Goal: Task Accomplishment & Management: Complete application form

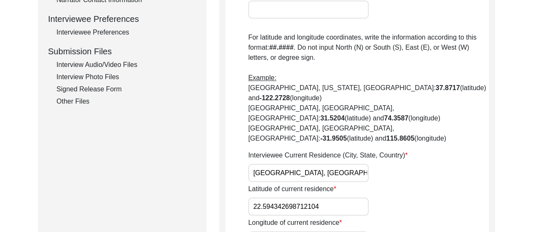
scroll to position [381, 0]
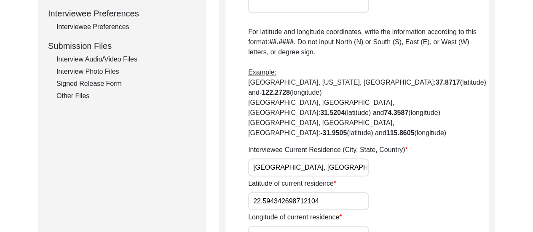
click at [108, 80] on div "Signed Release Form" at bounding box center [126, 84] width 140 height 10
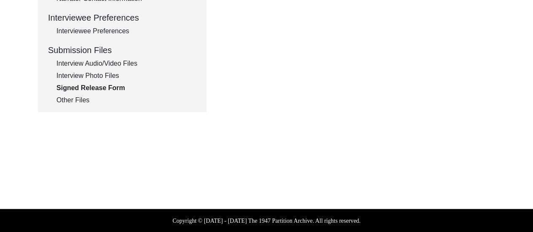
click at [101, 78] on div "Interview Photo Files" at bounding box center [126, 76] width 140 height 10
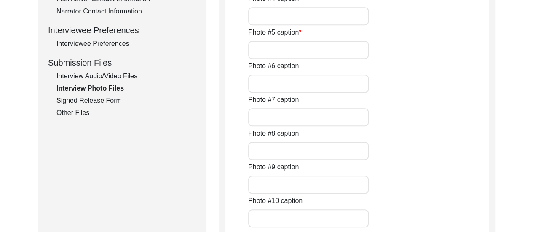
scroll to position [347, 0]
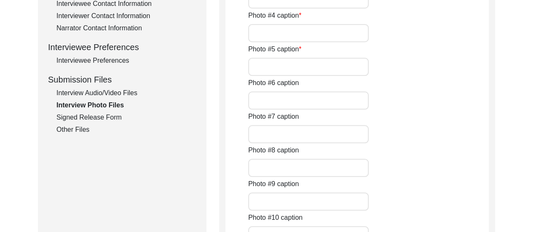
click at [113, 88] on div "Interview Audio/Video Files" at bounding box center [126, 93] width 140 height 10
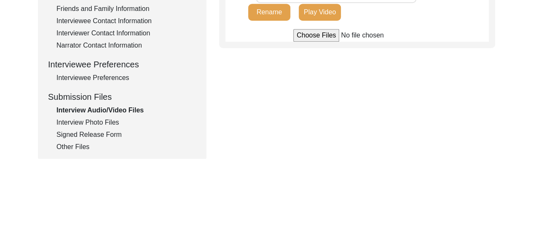
scroll to position [330, 0]
click at [99, 138] on div "Signed Release Form" at bounding box center [126, 134] width 140 height 10
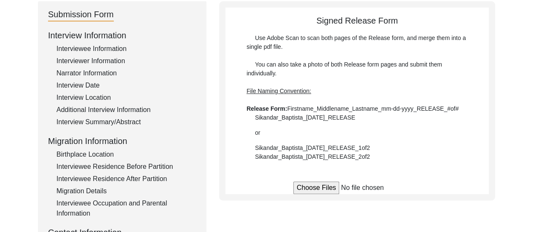
scroll to position [78, 0]
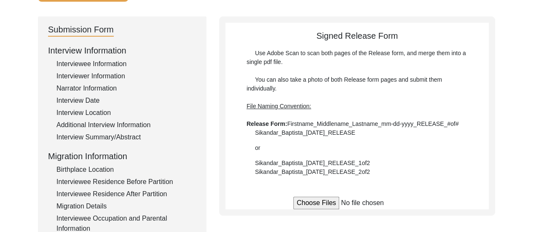
click at [322, 201] on input "file" at bounding box center [357, 203] width 128 height 13
type input "C:\fakepath\Manju_Bose_[DATE]_RELEASE_1of2.jpg"
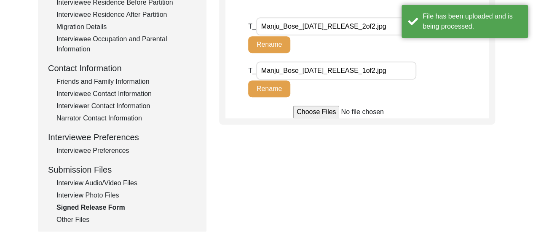
scroll to position [280, 0]
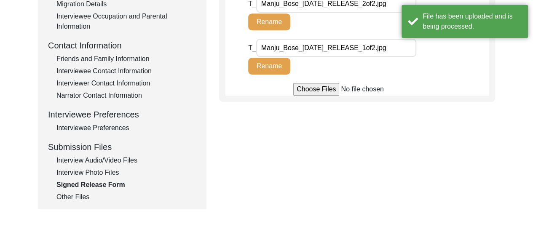
click at [76, 197] on div "Other Files" at bounding box center [126, 197] width 140 height 10
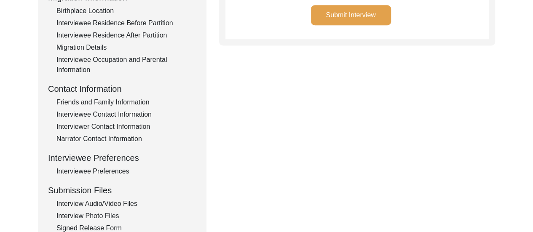
scroll to position [246, 0]
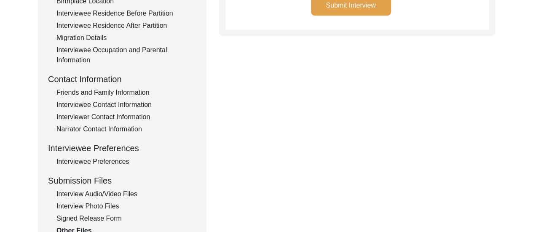
click at [95, 218] on div "Signed Release Form" at bounding box center [126, 219] width 140 height 10
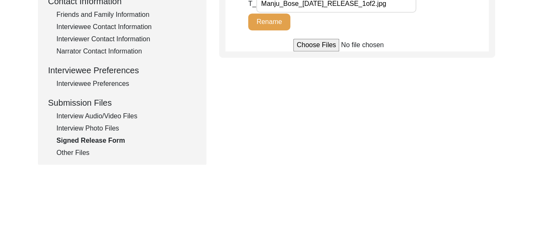
scroll to position [330, 0]
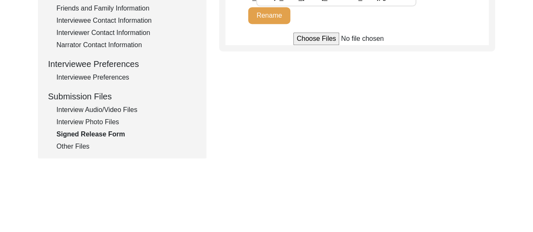
click at [95, 122] on div "Interview Photo Files" at bounding box center [126, 122] width 140 height 10
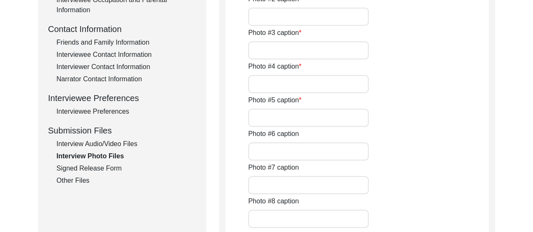
scroll to position [297, 0]
click at [94, 141] on div "Interview Audio/Video Files" at bounding box center [126, 144] width 140 height 10
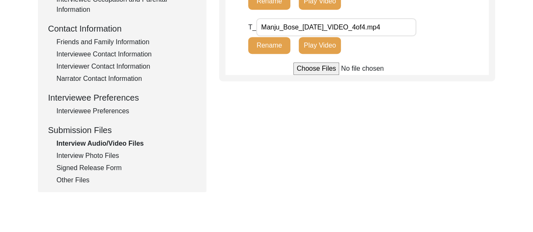
click at [110, 113] on div "Interviewee Preferences" at bounding box center [126, 111] width 140 height 10
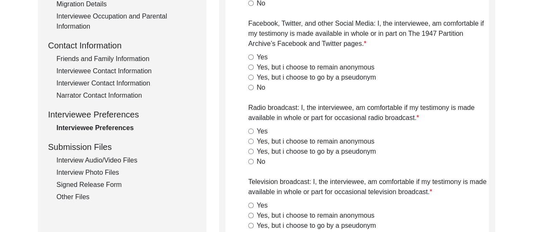
radio input "true"
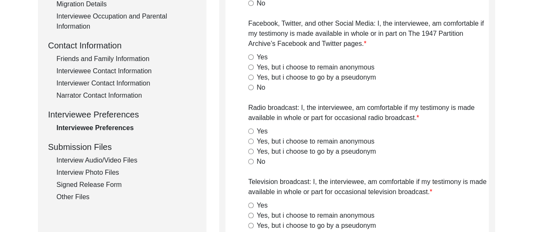
radio input "true"
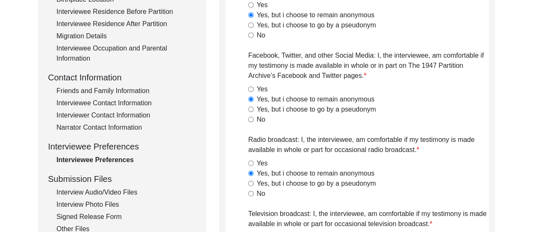
scroll to position [196, 0]
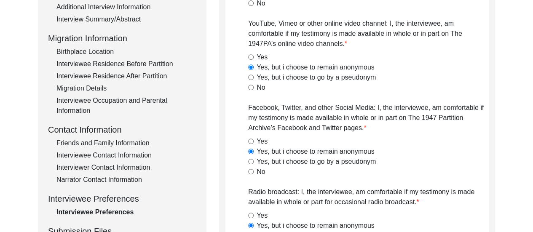
click at [123, 180] on div "Narrator Contact Information" at bounding box center [126, 180] width 140 height 10
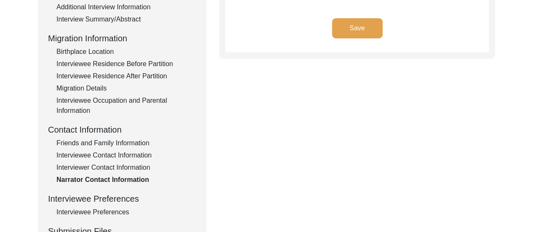
type textarea "[PERSON_NAME] Contact number: [PHONE_NUMBER] Email: [EMAIL_ADDRESS][DOMAIN_NAME]"
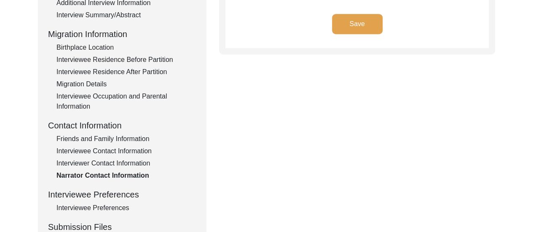
scroll to position [212, 0]
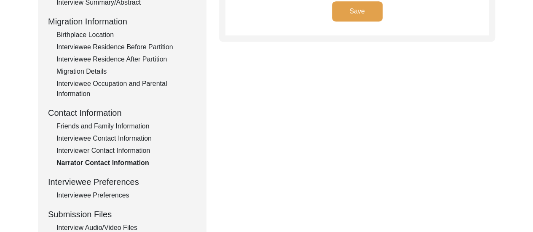
click at [130, 147] on div "Interviewer Contact Information" at bounding box center [126, 151] width 140 height 10
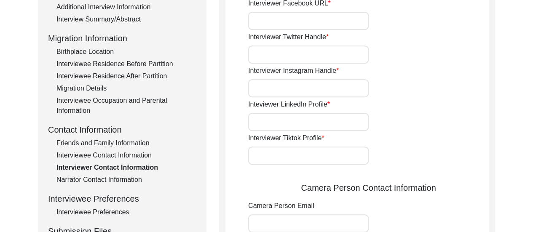
type input "8617280196"
type input "[EMAIL_ADDRESS][DOMAIN_NAME]"
type input "n/a"
type input "[URL][DOMAIN_NAME]"
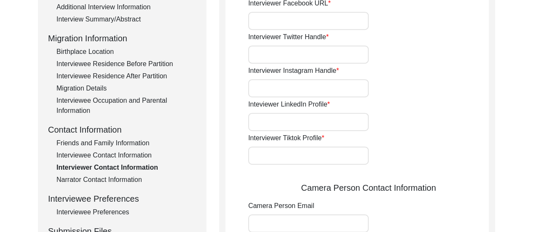
type input "[URL][DOMAIN_NAME][PERSON_NAME]"
type input "n/a"
type input "[EMAIL_ADDRESS][DOMAIN_NAME]"
type input "n/a"
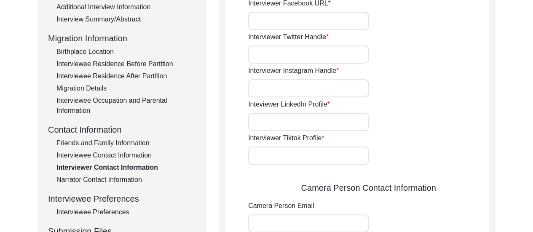
type input "[URL][DOMAIN_NAME]"
type input "[URL][DOMAIN_NAME][PERSON_NAME]"
type input "n/a"
type input "8617280196"
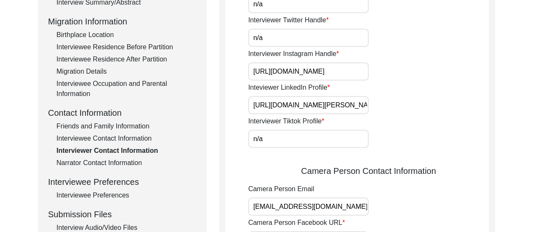
click at [125, 138] on div "Interviewee Contact Information" at bounding box center [126, 139] width 140 height 10
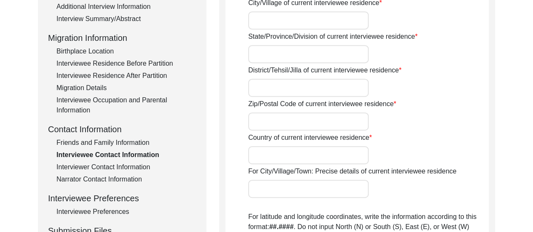
type input "AE689,"
type input "Sector 1,"
type input "[GEOGRAPHIC_DATA],"
type input "North 24 Parganas,"
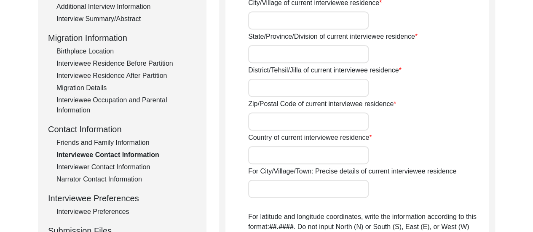
type input "700064"
type input "[GEOGRAPHIC_DATA]"
type input "[GEOGRAPHIC_DATA], [GEOGRAPHIC_DATA], [GEOGRAPHIC_DATA]"
type input "22.594342698712104"
type input "88.40447892903371"
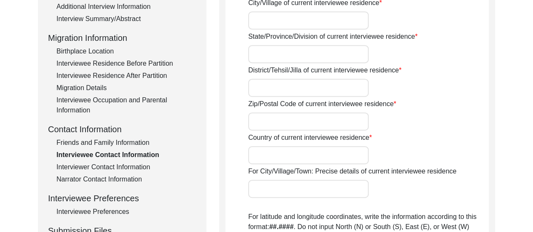
type input "7044043357"
type input "n/a"
type textarea "The interviewee is [MEDICAL_DATA] and does not use her mobile phone often, so s…"
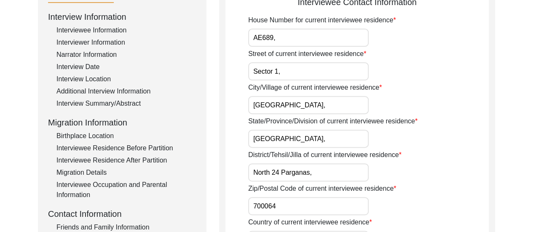
scroll to position [128, 0]
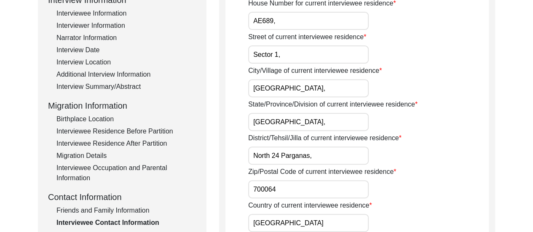
click at [113, 211] on div "Friends and Family Information" at bounding box center [126, 211] width 140 height 10
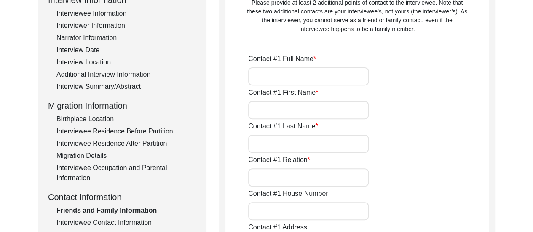
type input "[PERSON_NAME]"
type input "Bose"
type input "Paternal granddaughter"
type input "AE689,"
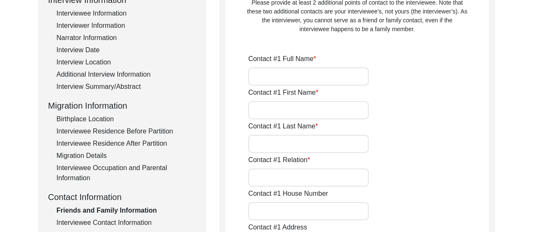
type input "Sector 1,"
type input "[GEOGRAPHIC_DATA],"
type input "North 24 Parganas,"
type input "[GEOGRAPHIC_DATA],"
type input "700064"
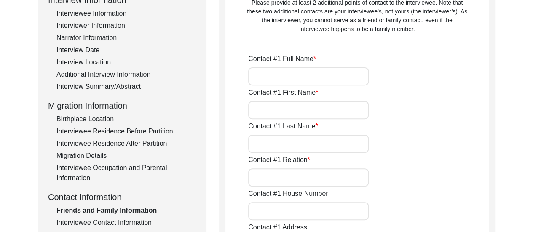
type input "[GEOGRAPHIC_DATA]"
type input "7044043357"
type input "[EMAIL_ADDRESS][DOMAIN_NAME]"
type input "[PERSON_NAME]"
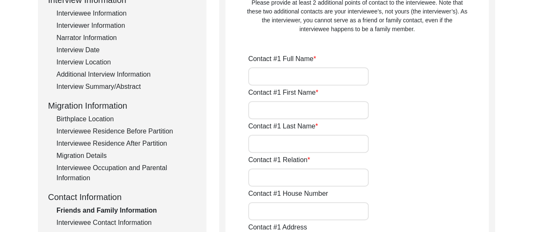
type input "Dhar"
type input "Daughter-in-law"
type input "AE689,"
type input "Sector 1,"
type input "[GEOGRAPHIC_DATA],"
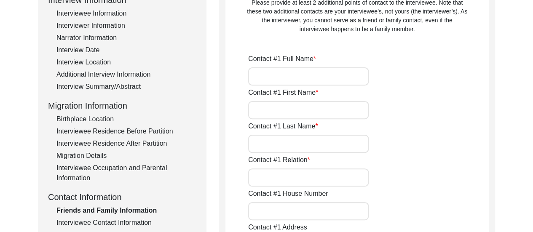
type input "North 24 Parganas,"
type input "[GEOGRAPHIC_DATA],"
type input "700064"
type input "[GEOGRAPHIC_DATA]"
type input "9830385377"
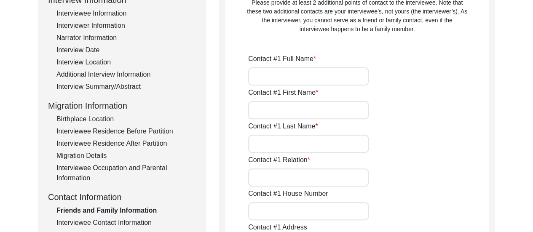
type input "[EMAIL_ADDRESS][DOMAIN_NAME]"
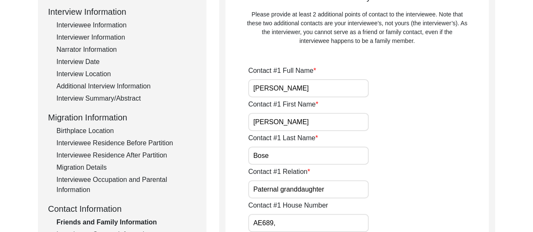
scroll to position [111, 0]
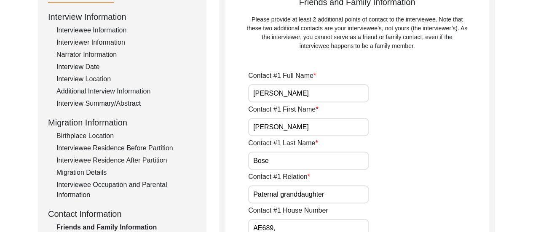
click at [87, 186] on div "Interviewee Occupation and Parental Information" at bounding box center [126, 190] width 140 height 20
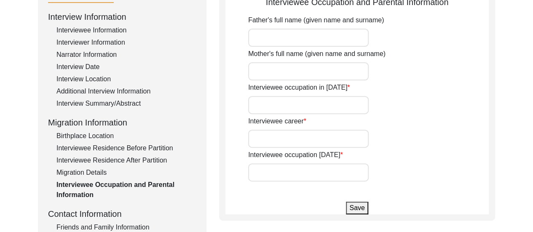
type input "[PERSON_NAME]"
type input "Student"
type input "Bengali Teacher at [GEOGRAPHIC_DATA]"
type input "Retired"
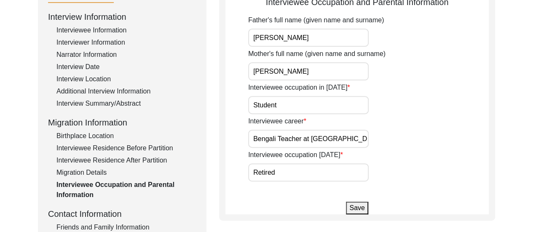
click at [86, 172] on div "Migration Details" at bounding box center [126, 173] width 140 height 10
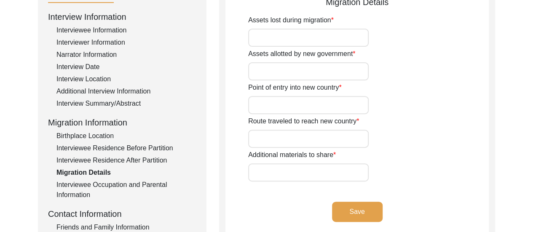
type input "House in [GEOGRAPHIC_DATA]"
type input "n/a"
type input "Petrapole"
type input "They travelled by Barishal Express to [GEOGRAPHIC_DATA]."
type input "n/a"
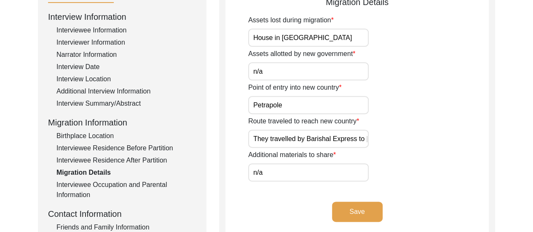
click at [100, 159] on div "Interviewee Residence After Partition" at bounding box center [126, 160] width 140 height 10
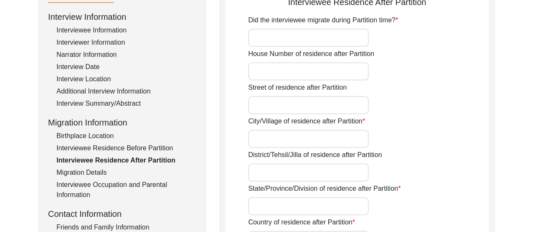
type input "Yes"
type input "Dum Dum,"
type input "24 Parganas,"
type input "[GEOGRAPHIC_DATA],"
type input "Dominion of [GEOGRAPHIC_DATA],"
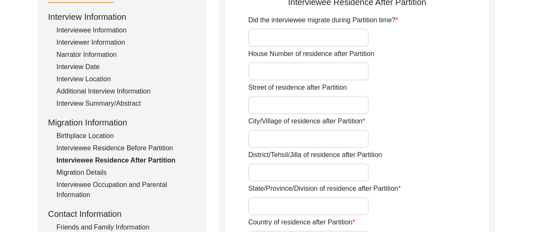
type input "Dum Dum, [GEOGRAPHIC_DATA], [GEOGRAPHIC_DATA]"
type input "22.64168173210562"
type input "88.43041531062502"
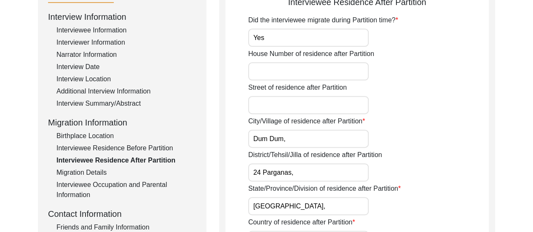
scroll to position [94, 0]
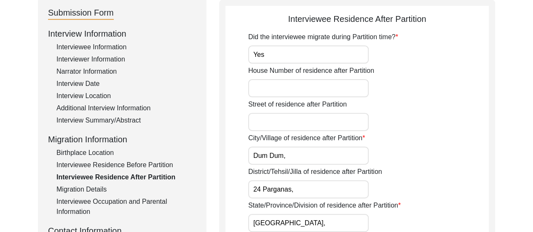
click at [109, 163] on div "Interviewee Residence Before Partition" at bounding box center [126, 165] width 140 height 10
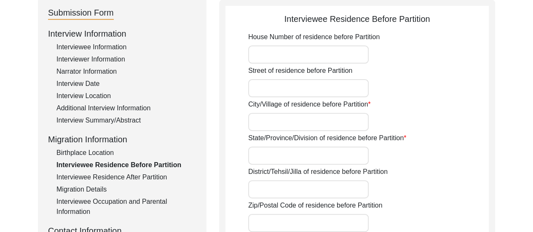
type input "Loan Office Para,"
type input "[PERSON_NAME],"
type input "Province of [GEOGRAPHIC_DATA],"
type input "[PERSON_NAME],"
type input "[GEOGRAPHIC_DATA]"
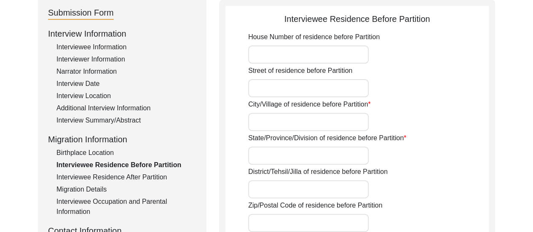
type input "[GEOGRAPHIC_DATA], [GEOGRAPHIC_DATA], [GEOGRAPHIC_DATA]"
type input "23.163100304948912"
type input "89.20689074156412"
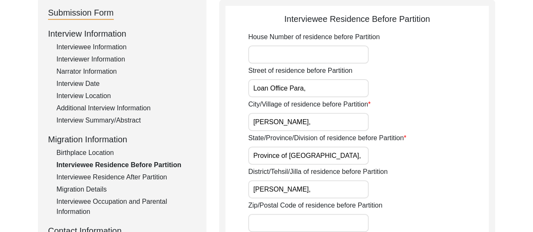
click at [97, 153] on div "Birthplace Location" at bounding box center [126, 153] width 140 height 10
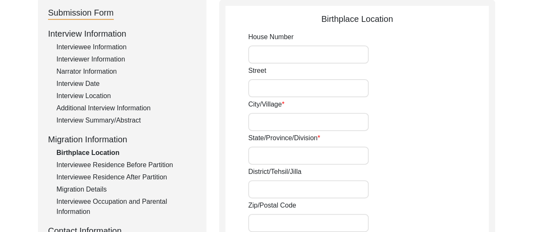
type input "Naihati,"
type input "Province of [GEOGRAPHIC_DATA],"
type input "24 Parganas,"
type input "[GEOGRAPHIC_DATA]"
type input "Naihati, [GEOGRAPHIC_DATA], [GEOGRAPHIC_DATA]"
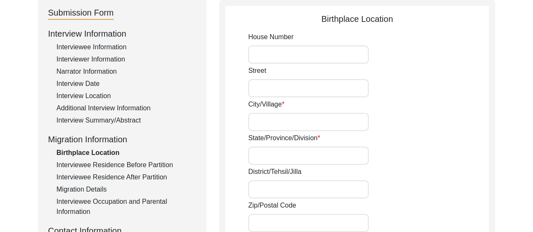
type input "22.890361177346637"
type input "88.42185098668165"
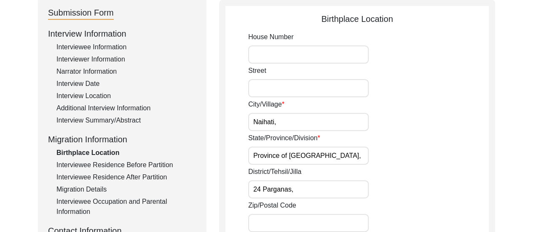
click at [99, 119] on div "Interview Summary/Abstract" at bounding box center [126, 120] width 140 height 10
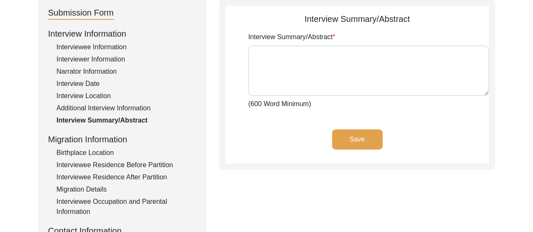
click at [115, 166] on div "Interviewee Residence Before Partition" at bounding box center [126, 165] width 140 height 10
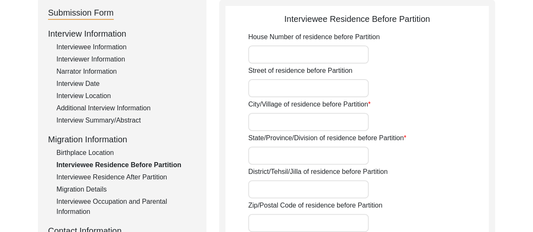
type input "Loan Office Para,"
type input "[PERSON_NAME],"
type input "Province of [GEOGRAPHIC_DATA],"
type input "[PERSON_NAME],"
type input "[GEOGRAPHIC_DATA]"
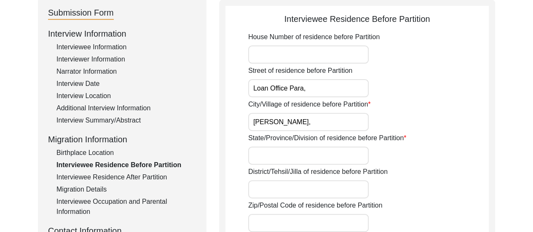
type input "[GEOGRAPHIC_DATA], [GEOGRAPHIC_DATA], [GEOGRAPHIC_DATA]"
type input "23.163100304948912"
type input "89.20689074156412"
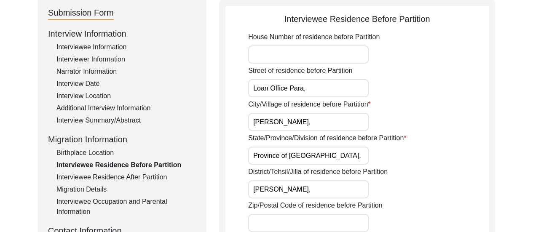
click at [121, 178] on div "Interviewee Residence After Partition" at bounding box center [126, 177] width 140 height 10
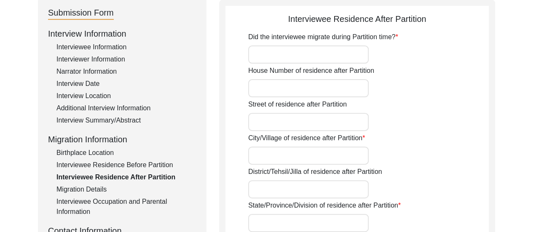
type input "Yes"
type input "Dum Dum,"
type input "24 Parganas,"
type input "[GEOGRAPHIC_DATA],"
type input "Dominion of [GEOGRAPHIC_DATA],"
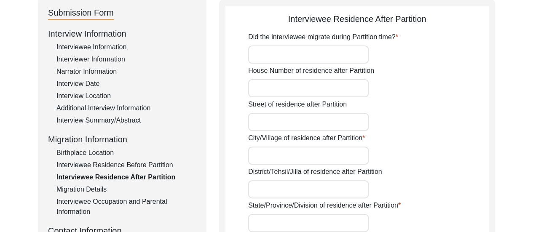
type input "Dum Dum, [GEOGRAPHIC_DATA], [GEOGRAPHIC_DATA]"
type input "22.64168173210562"
type input "88.43041531062502"
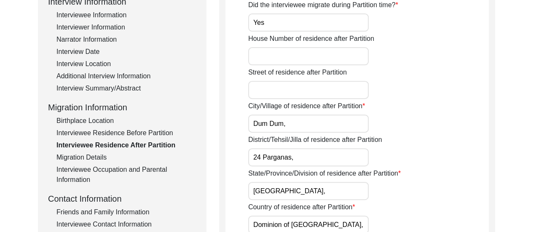
scroll to position [128, 0]
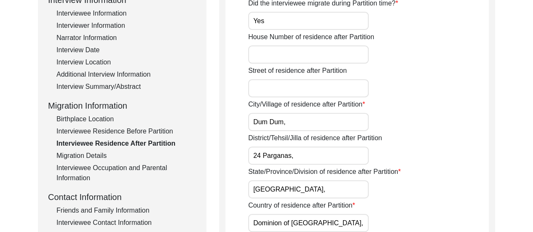
click at [279, 60] on input "House Number of residence after Partition" at bounding box center [308, 55] width 121 height 18
type input "1"
type input "20,"
click at [278, 89] on input "Street of residence after Partition" at bounding box center [308, 88] width 121 height 18
type input "[GEOGRAPHIC_DATA],"
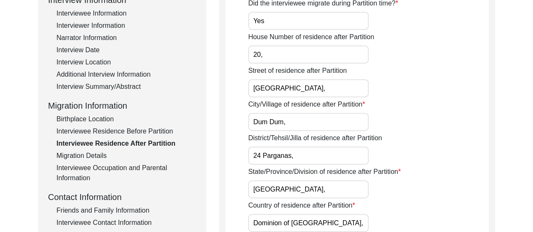
click at [442, 138] on div "District/Tehsil/Jilla of residence after Partition 24 Parganas," at bounding box center [368, 149] width 241 height 32
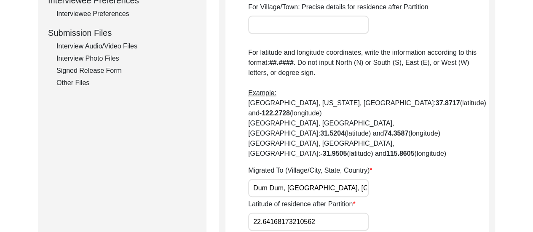
scroll to position [448, 0]
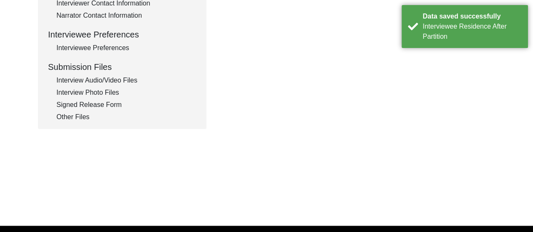
type input "House in [GEOGRAPHIC_DATA]"
type input "n/a"
type input "Petrapole"
type input "They travelled by Barishal Express to [GEOGRAPHIC_DATA]."
type input "n/a"
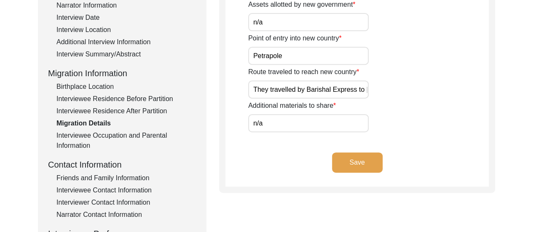
scroll to position [160, 0]
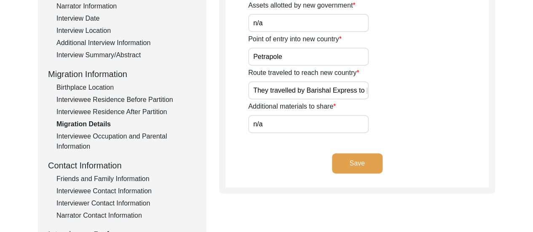
click at [332, 93] on input "They travelled by Barishal Express to [GEOGRAPHIC_DATA]." at bounding box center [308, 90] width 121 height 18
